Goal: Navigation & Orientation: Understand site structure

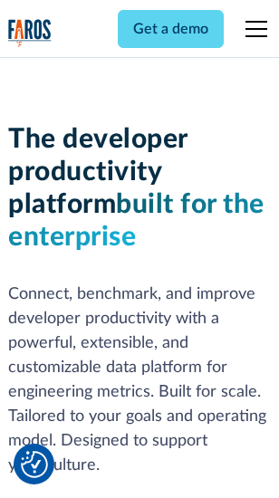
scroll to position [273, 0]
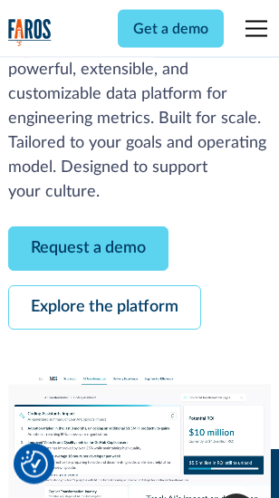
click at [89, 250] on link "Request a demo" at bounding box center [88, 249] width 160 height 44
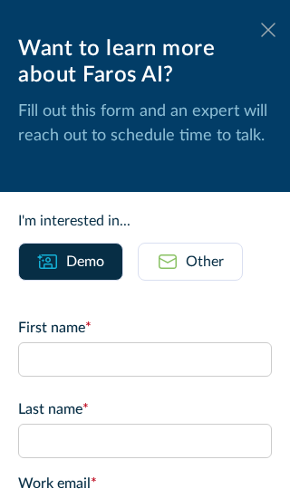
click at [261, 30] on icon at bounding box center [268, 30] width 14 height 14
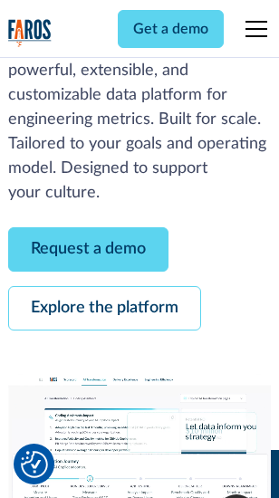
scroll to position [332, 0]
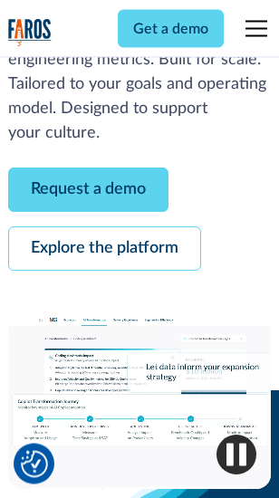
click at [104, 250] on link "Explore the platform" at bounding box center [104, 249] width 193 height 44
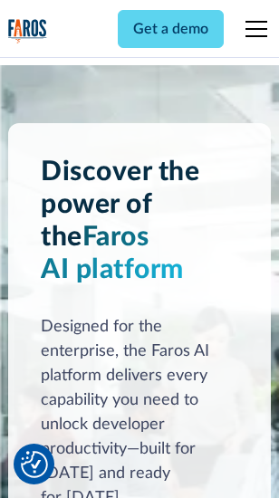
scroll to position [13812, 0]
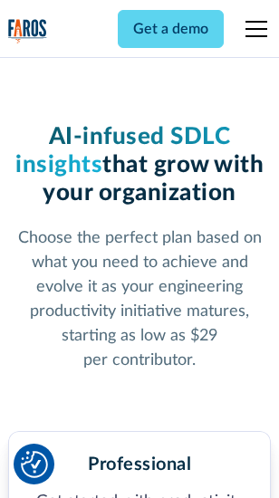
scroll to position [2880, 0]
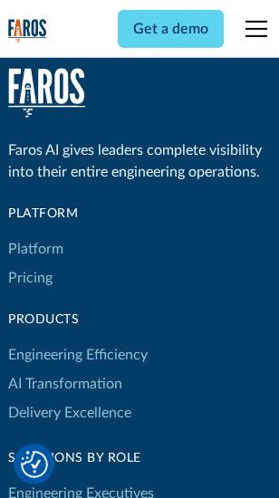
click at [35, 249] on link "Platform" at bounding box center [35, 249] width 55 height 29
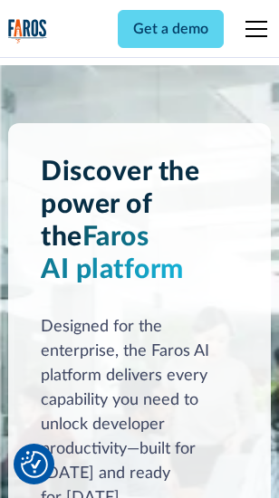
scroll to position [14394, 0]
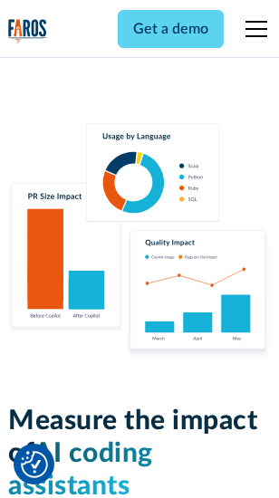
scroll to position [11321, 0]
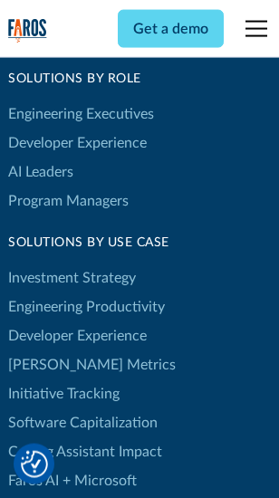
click at [54, 351] on link "[PERSON_NAME] Metrics" at bounding box center [92, 365] width 168 height 29
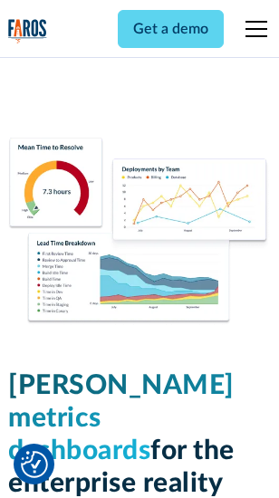
scroll to position [8030, 0]
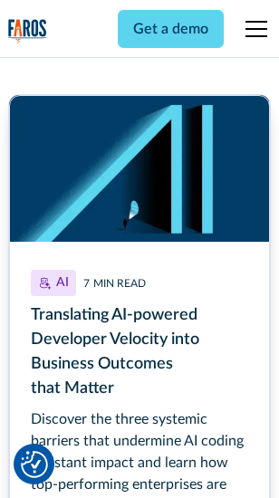
scroll to position [8211, 0]
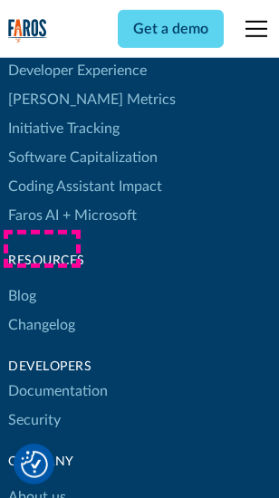
click at [42, 311] on link "Changelog" at bounding box center [41, 325] width 67 height 29
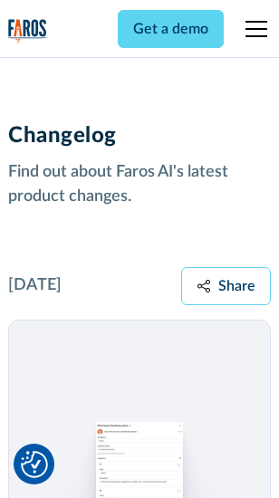
scroll to position [22229, 0]
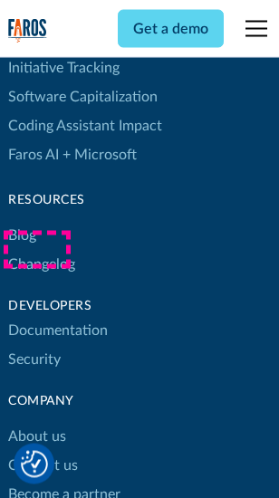
click at [36, 423] on link "About us" at bounding box center [37, 437] width 58 height 29
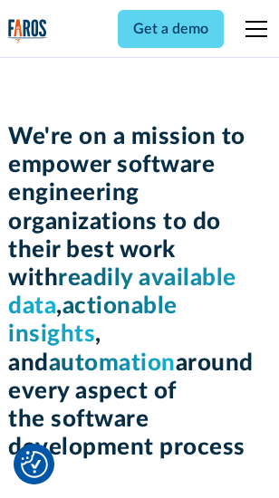
scroll to position [6274, 0]
